Goal: Information Seeking & Learning: Learn about a topic

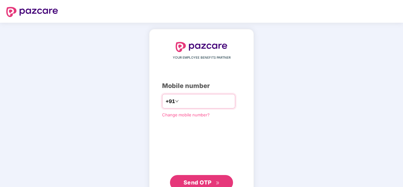
click at [183, 99] on input "number" at bounding box center [206, 101] width 52 height 10
type input "**********"
click at [185, 182] on span "Send OTP" at bounding box center [198, 182] width 28 height 7
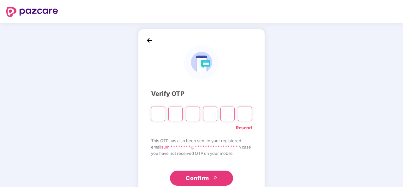
type input "*"
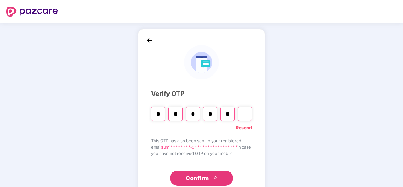
type input "*"
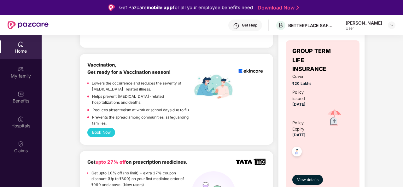
scroll to position [421, 0]
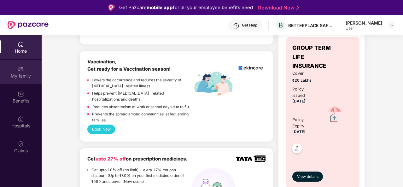
click at [19, 70] on img at bounding box center [21, 69] width 6 height 6
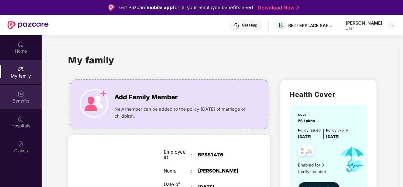
click at [16, 98] on div "Benefits" at bounding box center [21, 101] width 42 height 6
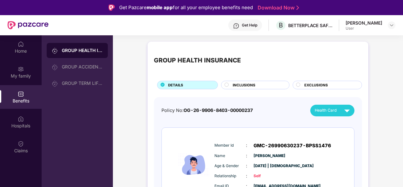
click at [244, 84] on span "INCLUSIONS" at bounding box center [244, 85] width 23 height 6
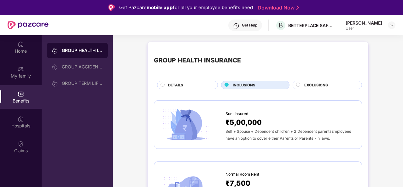
click at [307, 84] on span "EXCLUSIONS" at bounding box center [317, 85] width 24 height 6
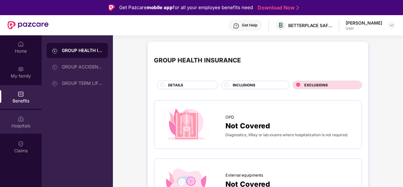
click at [22, 120] on img at bounding box center [21, 119] width 6 height 6
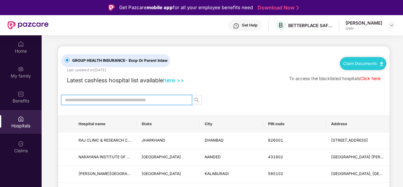
click at [122, 99] on input "text" at bounding box center [124, 100] width 118 height 7
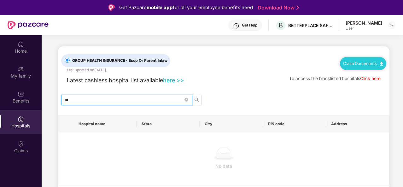
type input "*"
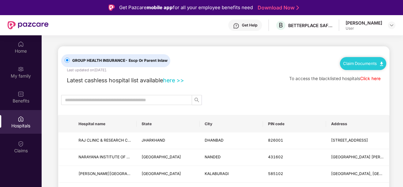
click at [170, 79] on link "here >>" at bounding box center [173, 80] width 21 height 7
click at [21, 143] on img at bounding box center [21, 144] width 6 height 6
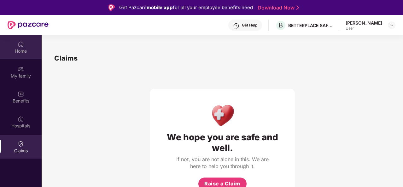
click at [16, 49] on div "Home" at bounding box center [21, 51] width 42 height 6
